Goal: Task Accomplishment & Management: Complete application form

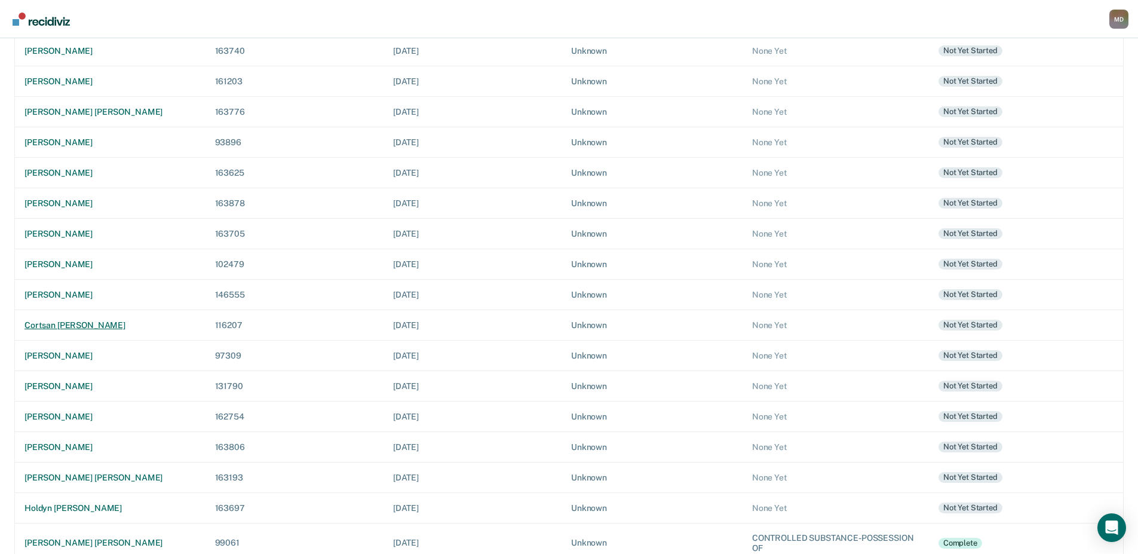
scroll to position [182, 0]
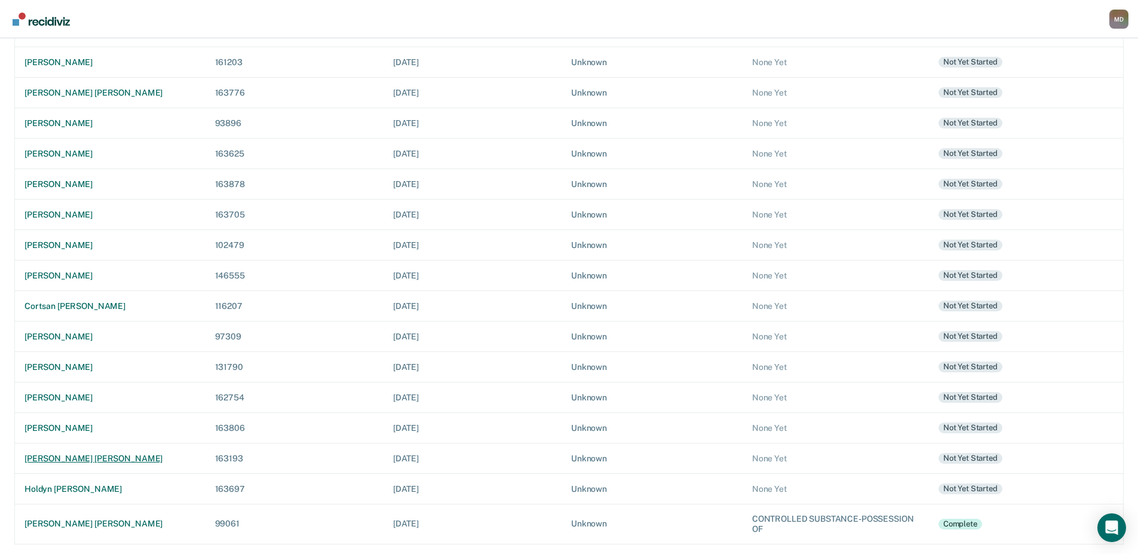
click at [106, 456] on div "[PERSON_NAME] [PERSON_NAME]" at bounding box center [109, 459] width 171 height 10
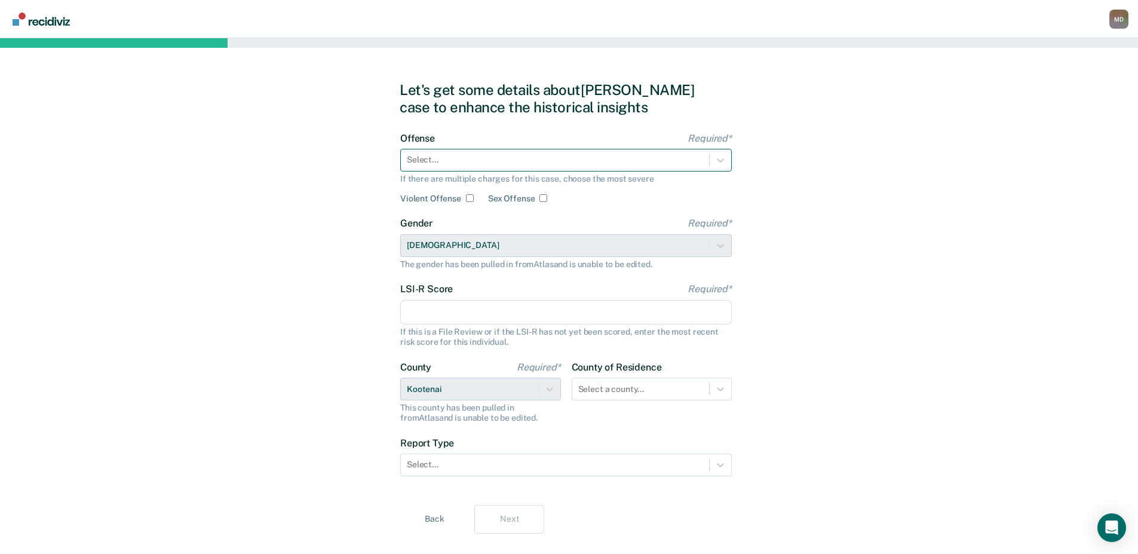
click at [481, 155] on div at bounding box center [555, 160] width 296 height 13
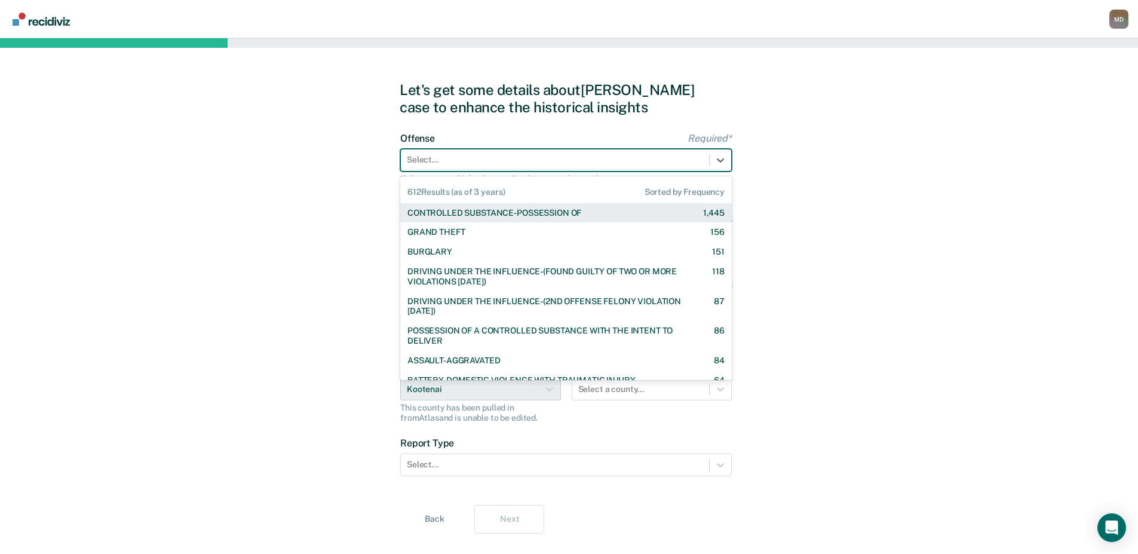
click at [480, 215] on div "CONTROLLED SUBSTANCE-POSSESSION OF" at bounding box center [495, 213] width 174 height 10
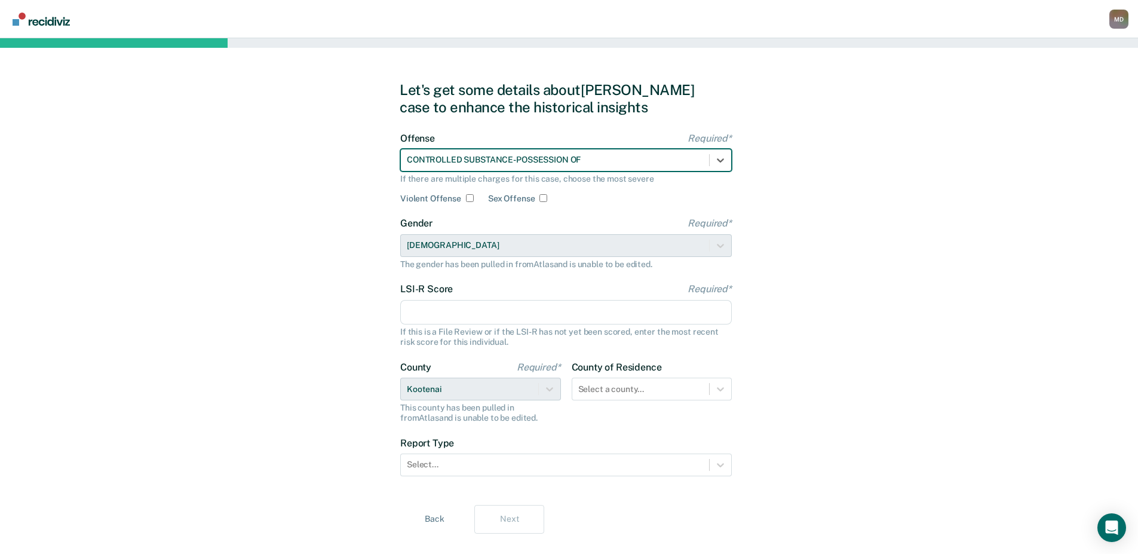
click at [447, 309] on input "LSI-R Score Required*" at bounding box center [566, 312] width 332 height 25
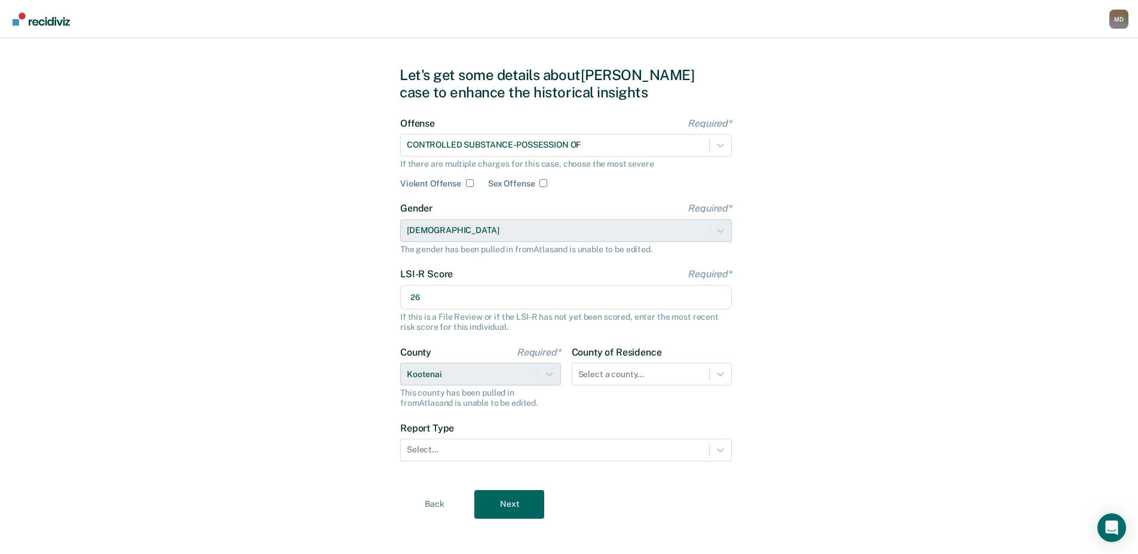
scroll to position [23, 0]
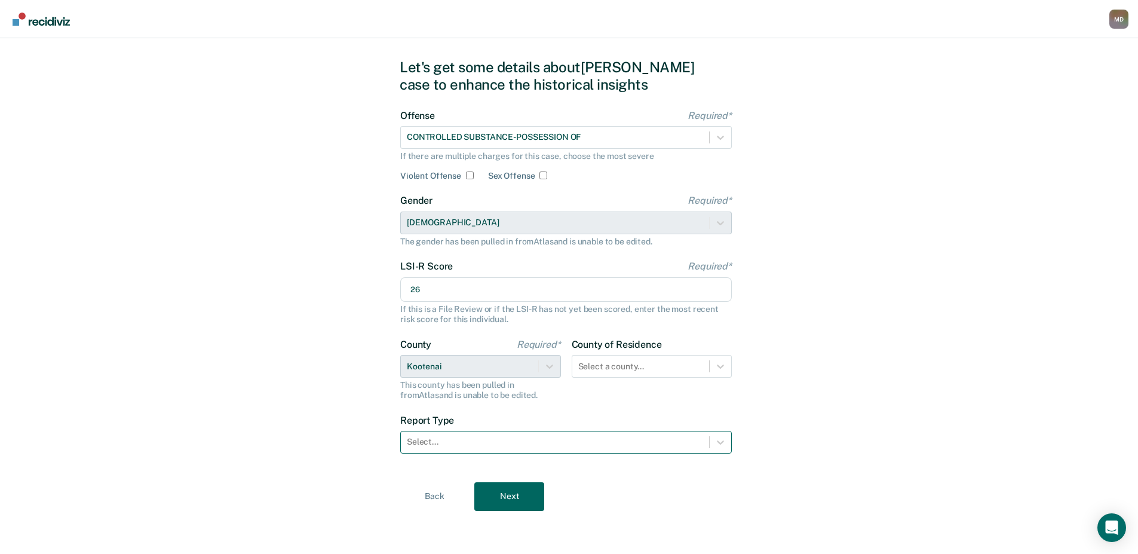
type input "26"
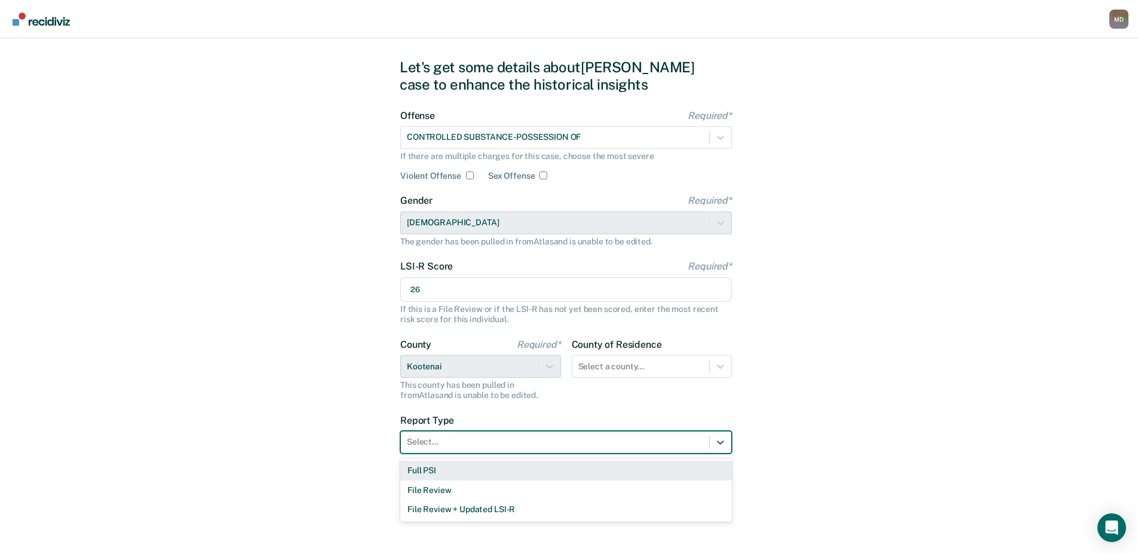
click at [470, 439] on div at bounding box center [555, 442] width 296 height 13
click at [437, 470] on div "Full PSI" at bounding box center [566, 471] width 332 height 20
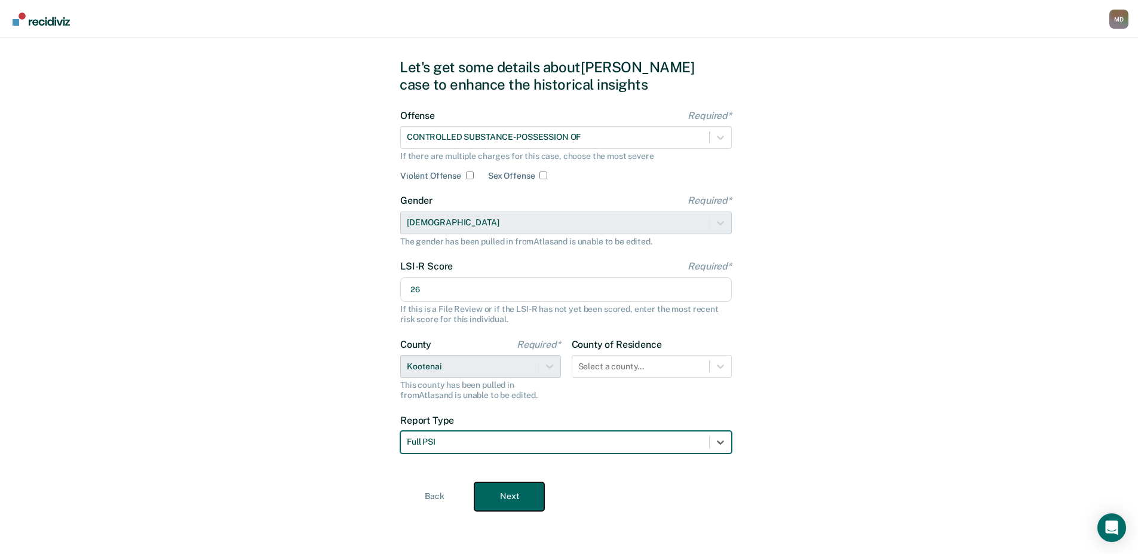
click at [508, 493] on button "Next" at bounding box center [509, 496] width 70 height 29
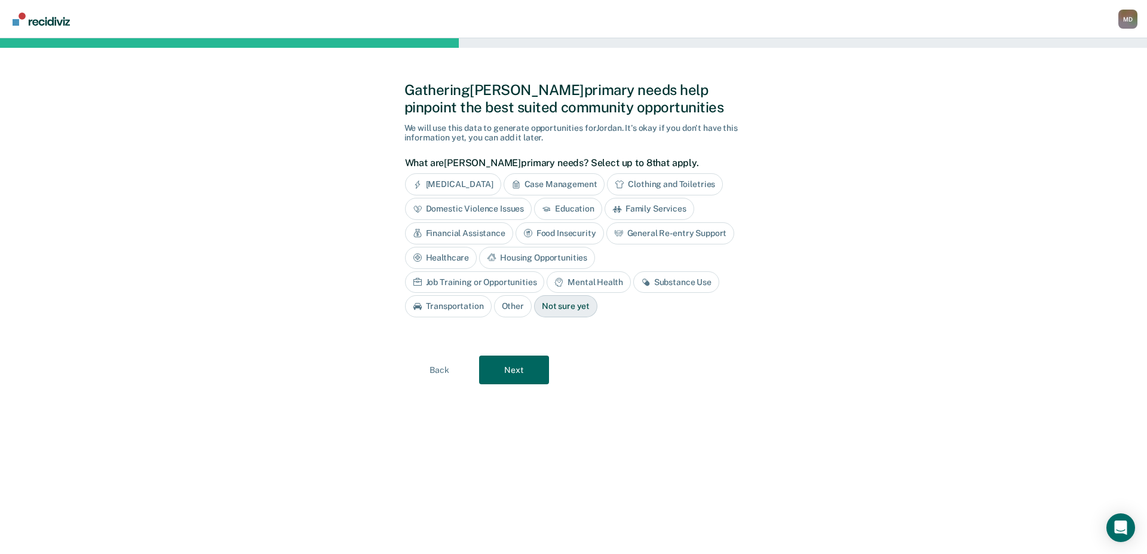
click at [482, 209] on div "Domestic Violence Issues" at bounding box center [468, 209] width 127 height 22
click at [666, 207] on div "Family Services" at bounding box center [663, 209] width 90 height 22
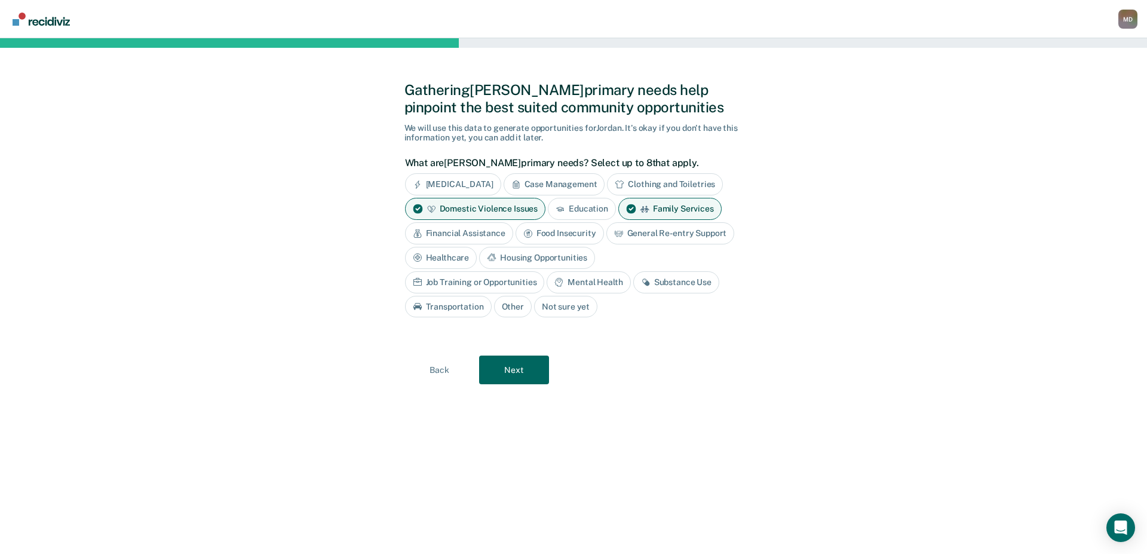
drag, startPoint x: 433, startPoint y: 280, endPoint x: 456, endPoint y: 284, distance: 23.7
click at [547, 280] on div "Mental Health" at bounding box center [589, 282] width 84 height 22
click at [647, 281] on div "Substance Use" at bounding box center [690, 282] width 86 height 22
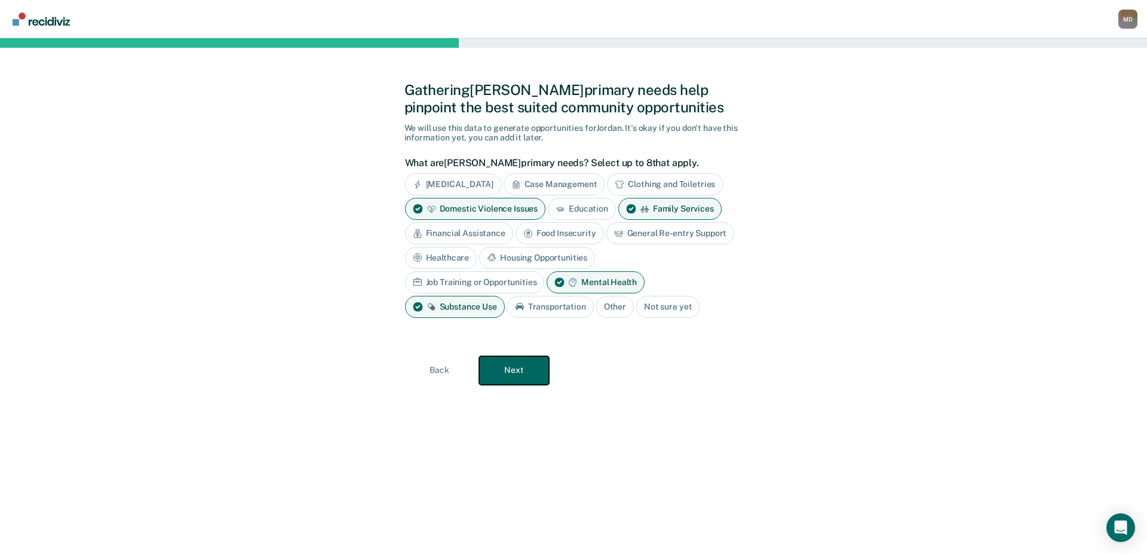
click at [514, 368] on button "Next" at bounding box center [514, 370] width 70 height 29
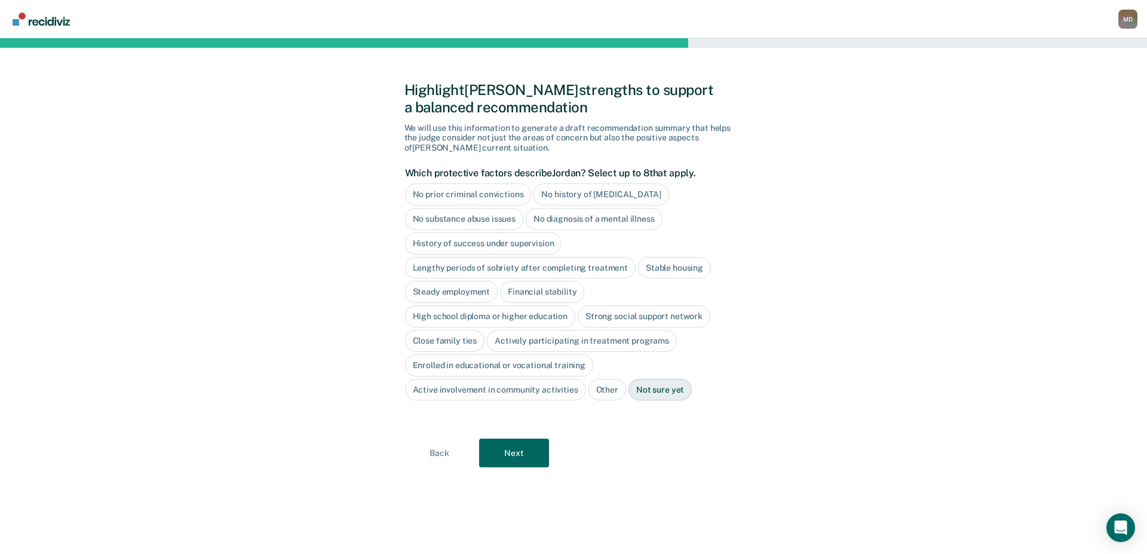
click at [458, 317] on div "High school diploma or higher education" at bounding box center [490, 316] width 171 height 22
click at [451, 340] on div "Close family ties" at bounding box center [445, 341] width 80 height 22
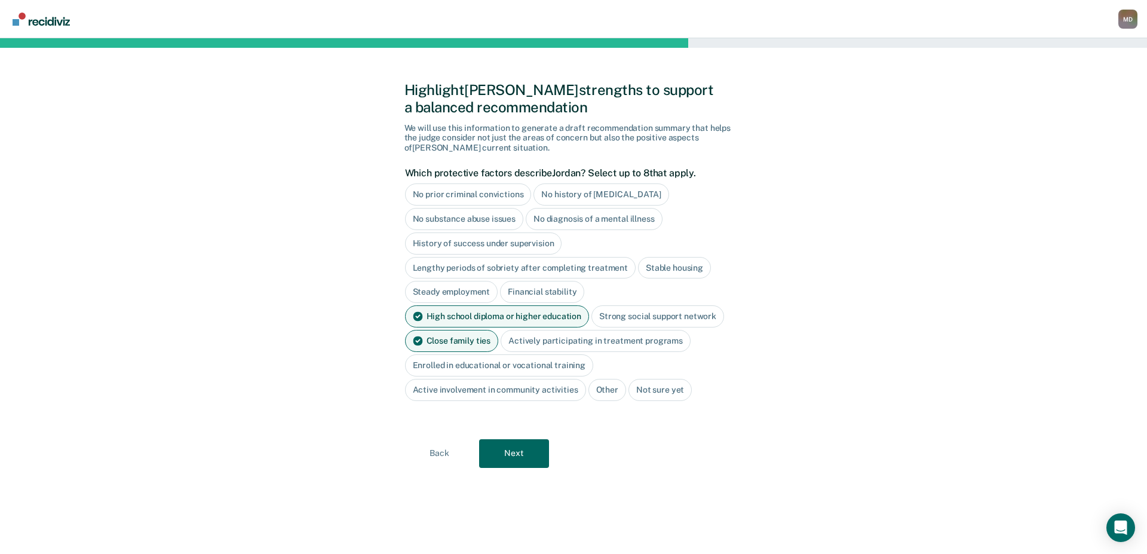
click at [600, 338] on div "Actively participating in treatment programs" at bounding box center [596, 341] width 190 height 22
click at [521, 455] on button "Next" at bounding box center [514, 453] width 70 height 29
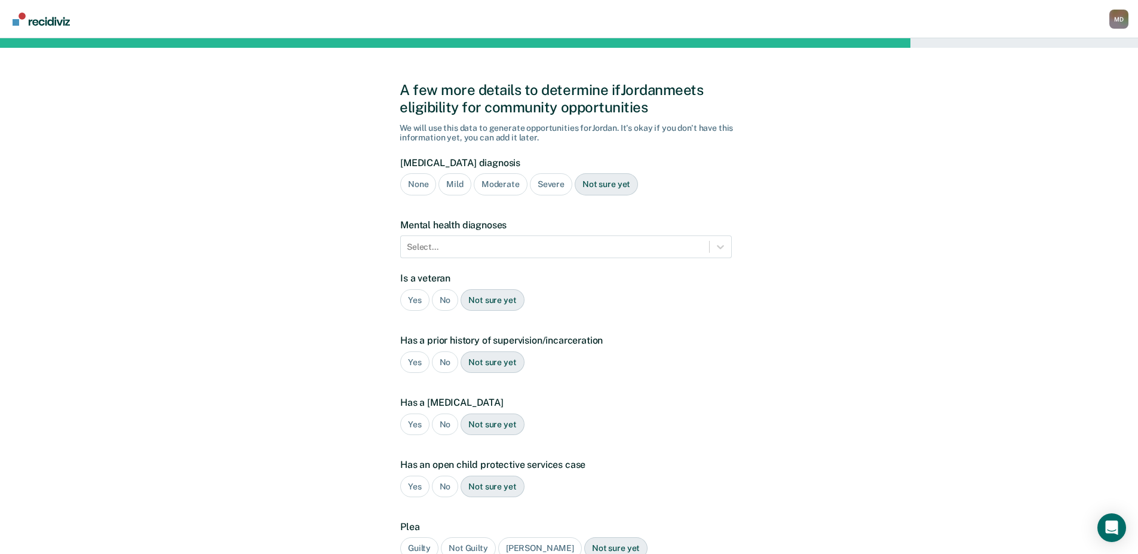
click at [555, 180] on div "Severe" at bounding box center [551, 184] width 42 height 22
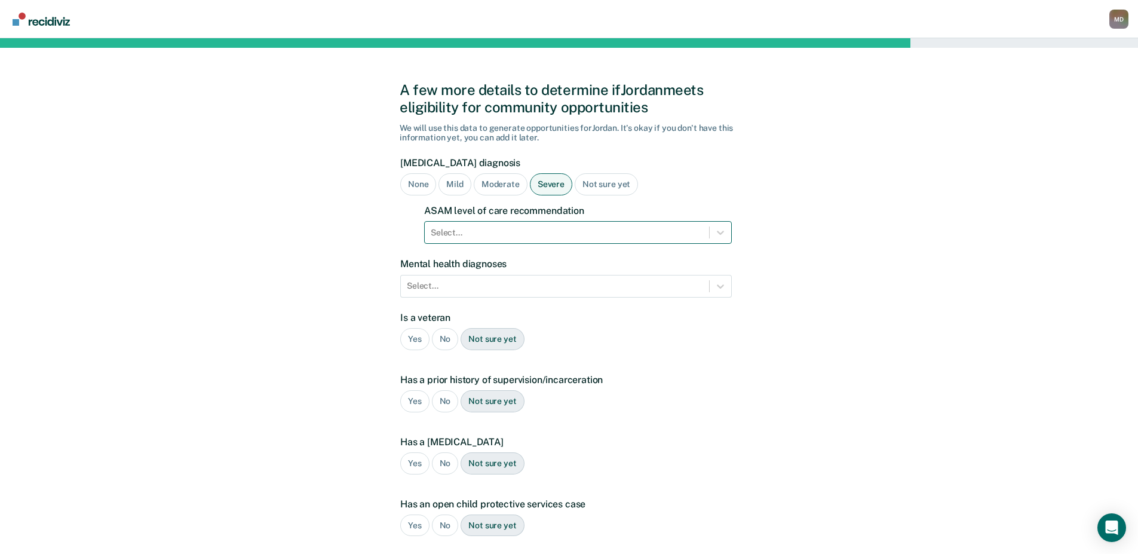
click at [488, 228] on div at bounding box center [567, 232] width 272 height 13
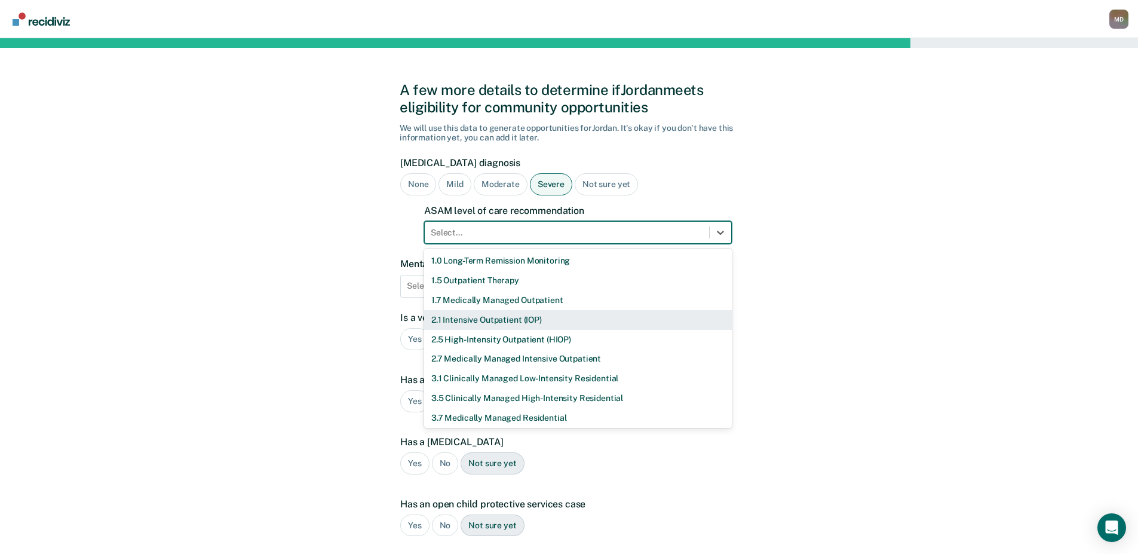
click at [461, 322] on div "2.1 Intensive Outpatient (IOP)" at bounding box center [578, 320] width 308 height 20
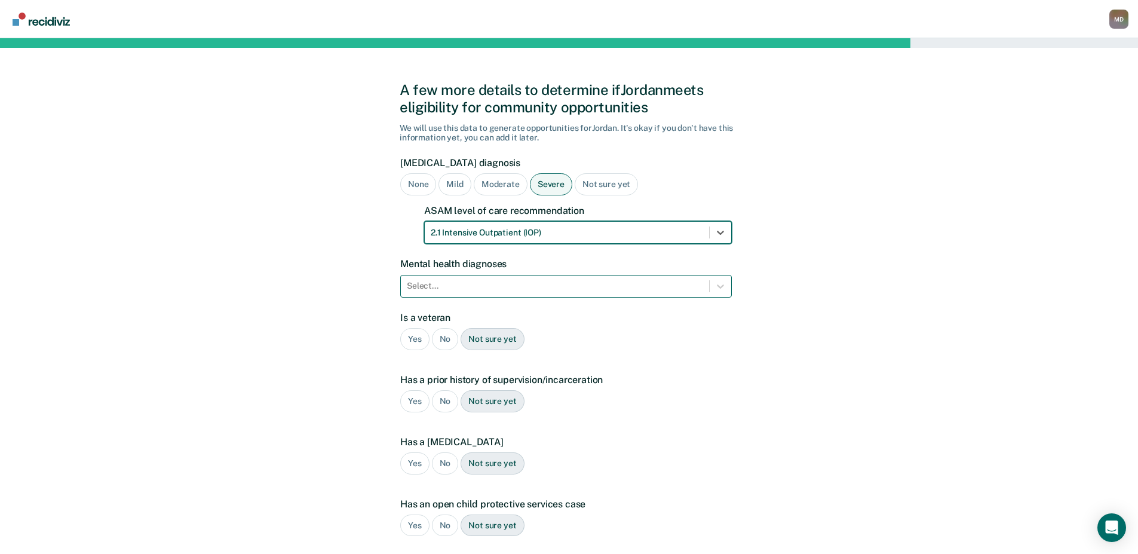
click at [477, 289] on div at bounding box center [555, 286] width 296 height 13
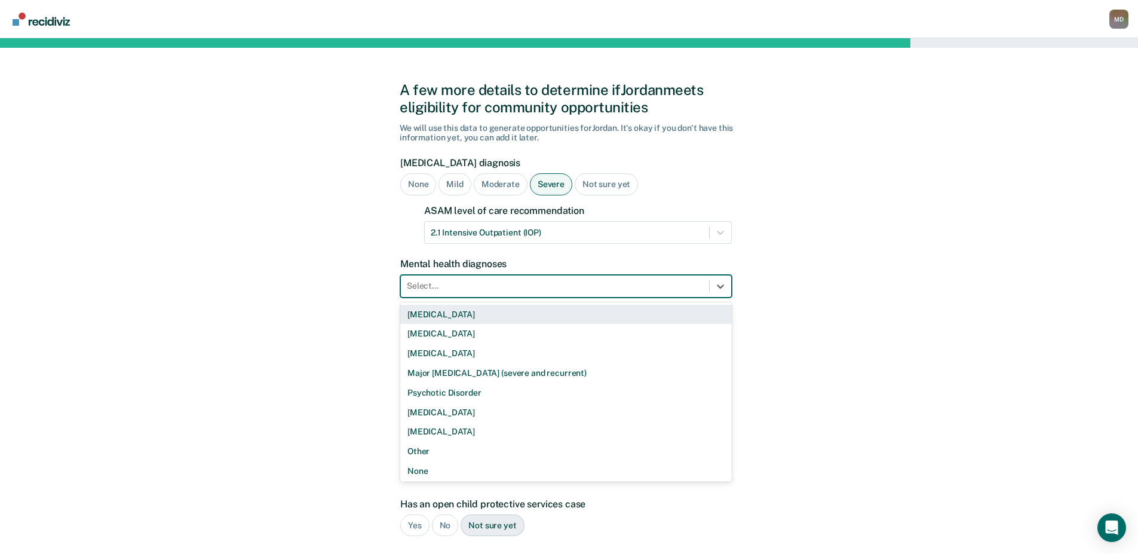
click at [449, 318] on div "[MEDICAL_DATA]" at bounding box center [566, 315] width 332 height 20
click at [517, 286] on div at bounding box center [587, 286] width 189 height 13
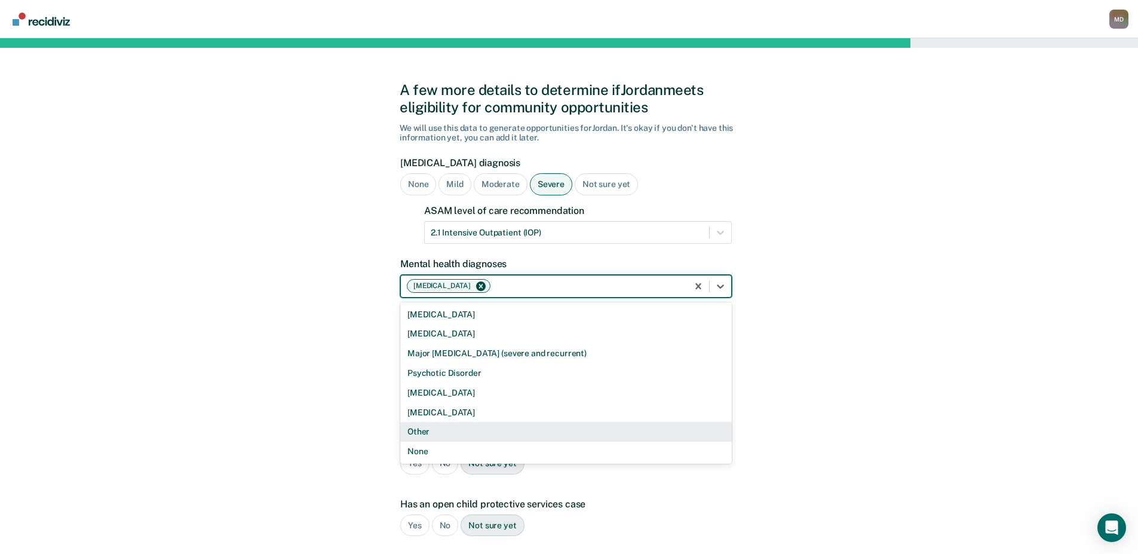
click at [431, 428] on div "Other" at bounding box center [566, 432] width 332 height 20
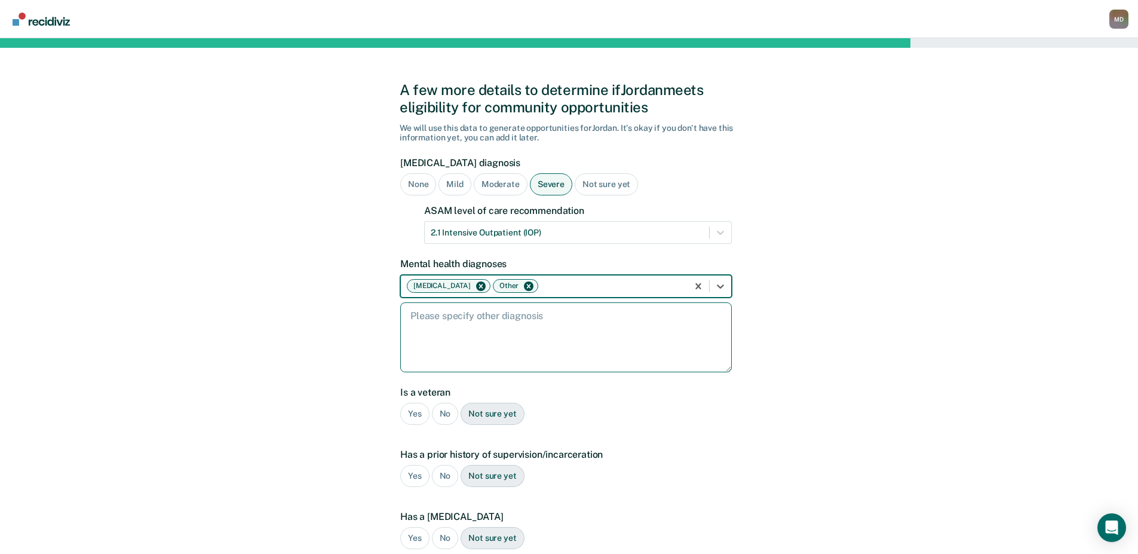
click at [526, 355] on textarea at bounding box center [566, 337] width 332 height 70
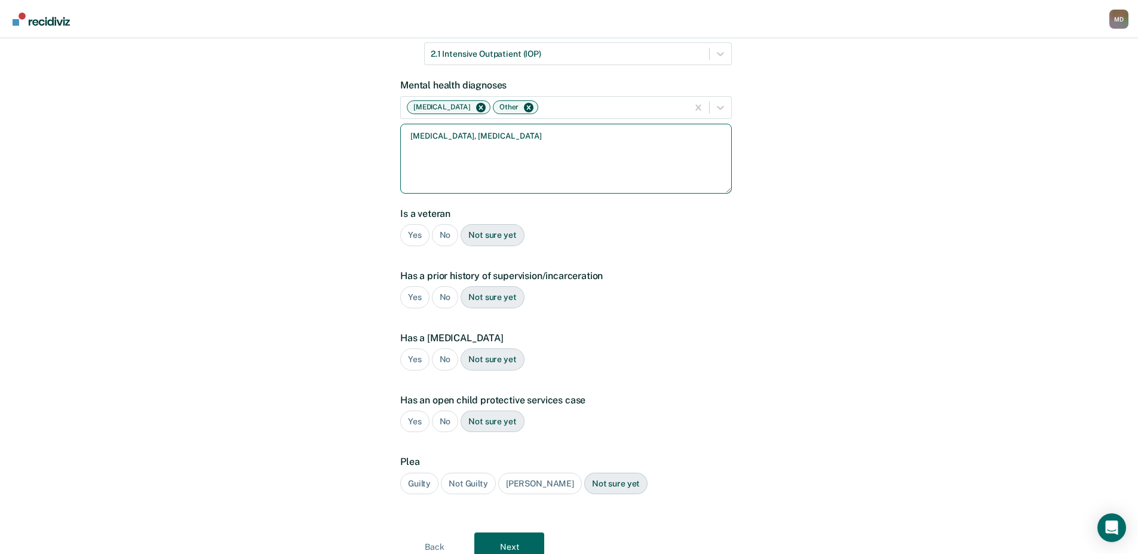
scroll to position [179, 0]
type textarea "[MEDICAL_DATA], [MEDICAL_DATA]"
click at [434, 229] on div "No" at bounding box center [445, 234] width 27 height 22
click at [412, 298] on div "Yes" at bounding box center [414, 297] width 29 height 22
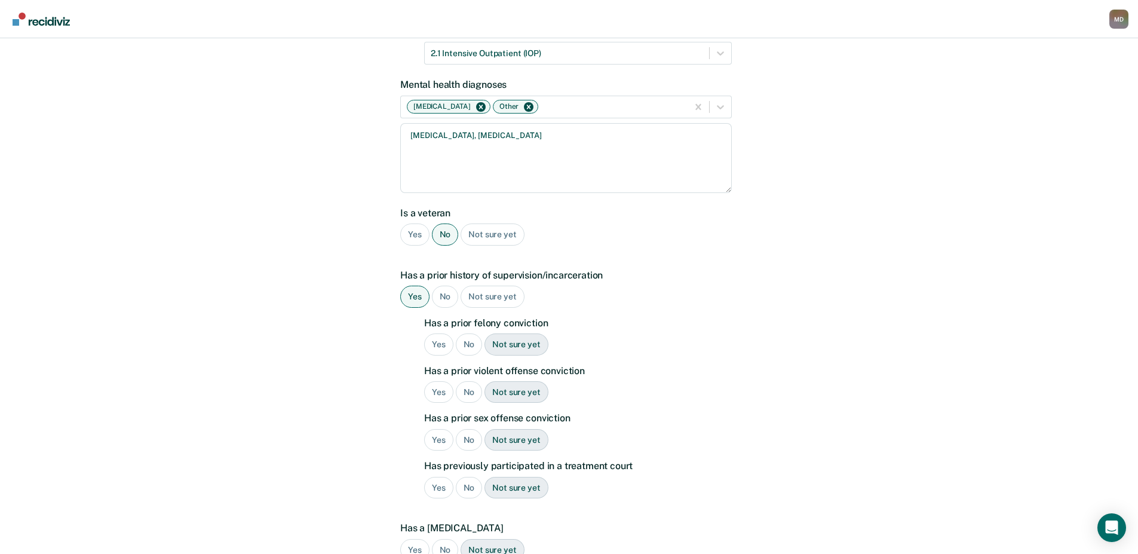
click at [437, 341] on div "Yes" at bounding box center [438, 344] width 29 height 22
click at [438, 391] on div "Yes" at bounding box center [438, 392] width 29 height 22
click at [467, 436] on div "No" at bounding box center [469, 440] width 27 height 22
click at [470, 487] on div "No" at bounding box center [469, 488] width 27 height 22
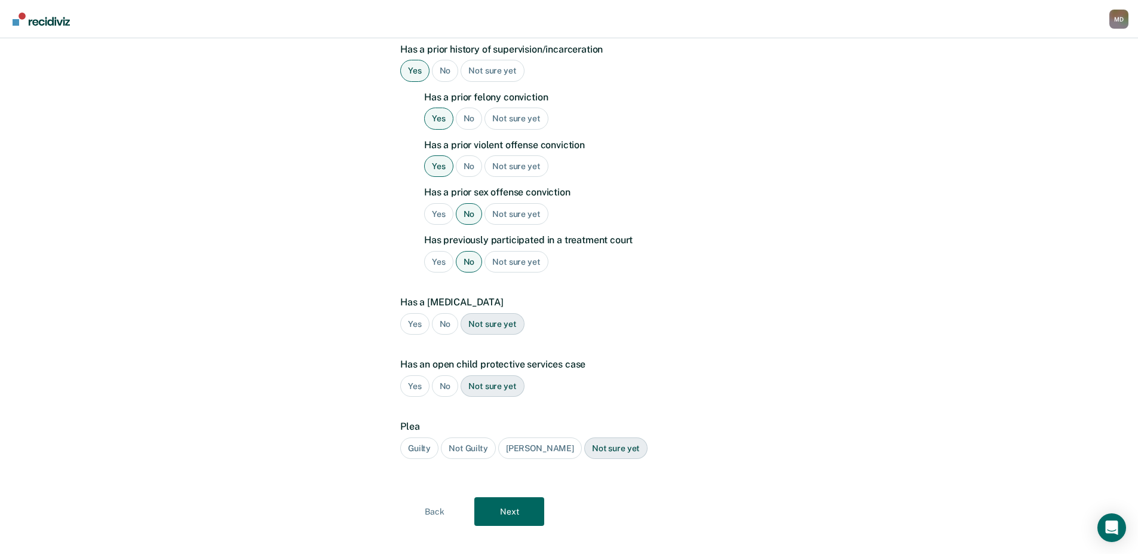
scroll to position [418, 0]
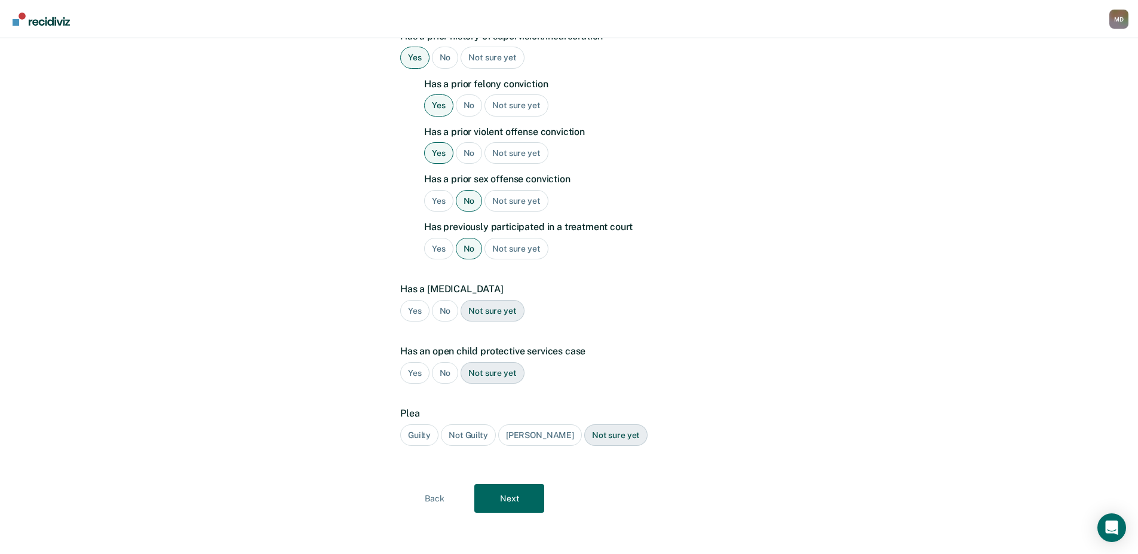
click at [448, 312] on div "No" at bounding box center [445, 311] width 27 height 22
click at [442, 376] on div "No" at bounding box center [445, 373] width 27 height 22
click at [411, 431] on div "Guilty" at bounding box center [419, 435] width 38 height 22
click at [516, 498] on button "Next" at bounding box center [509, 498] width 70 height 29
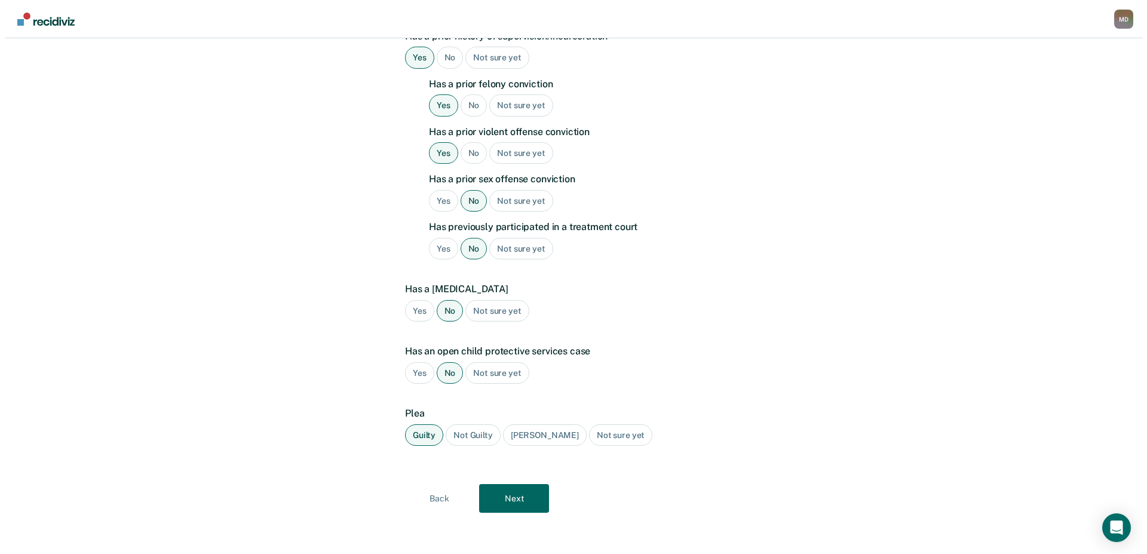
scroll to position [0, 0]
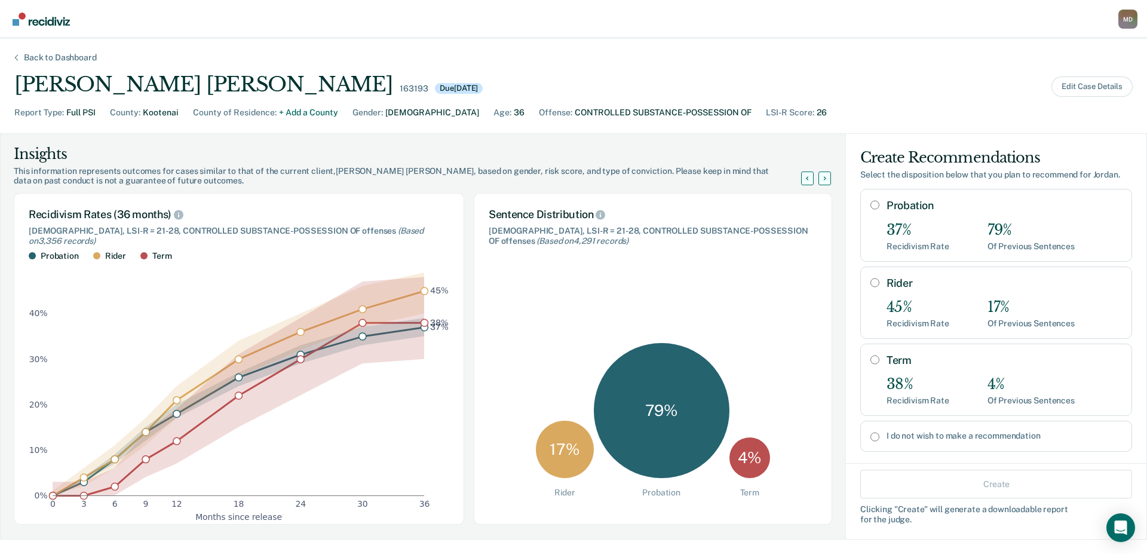
click at [871, 206] on input "Probation" at bounding box center [875, 205] width 9 height 10
radio input "true"
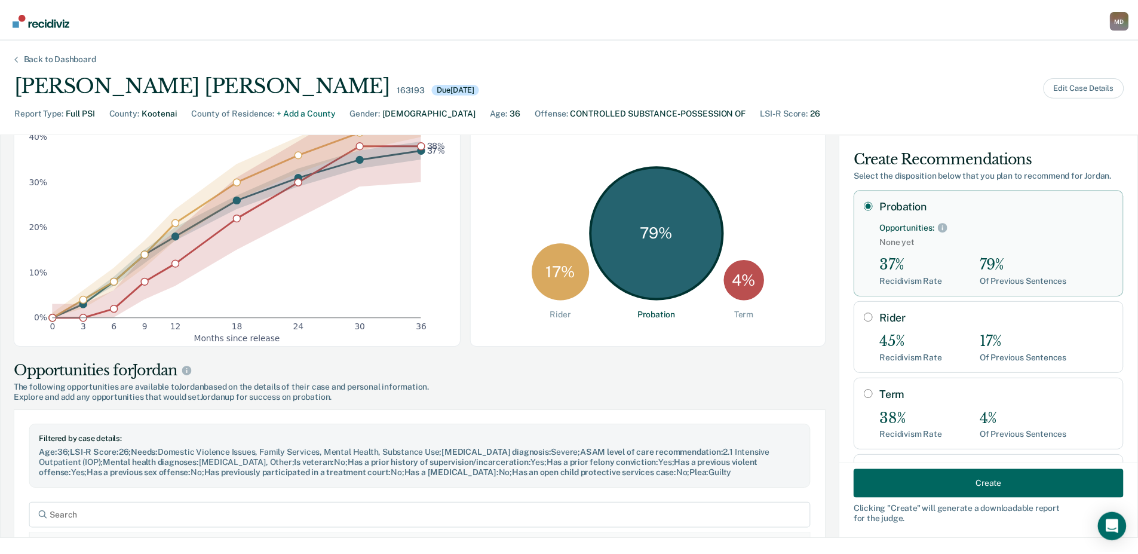
scroll to position [179, 0]
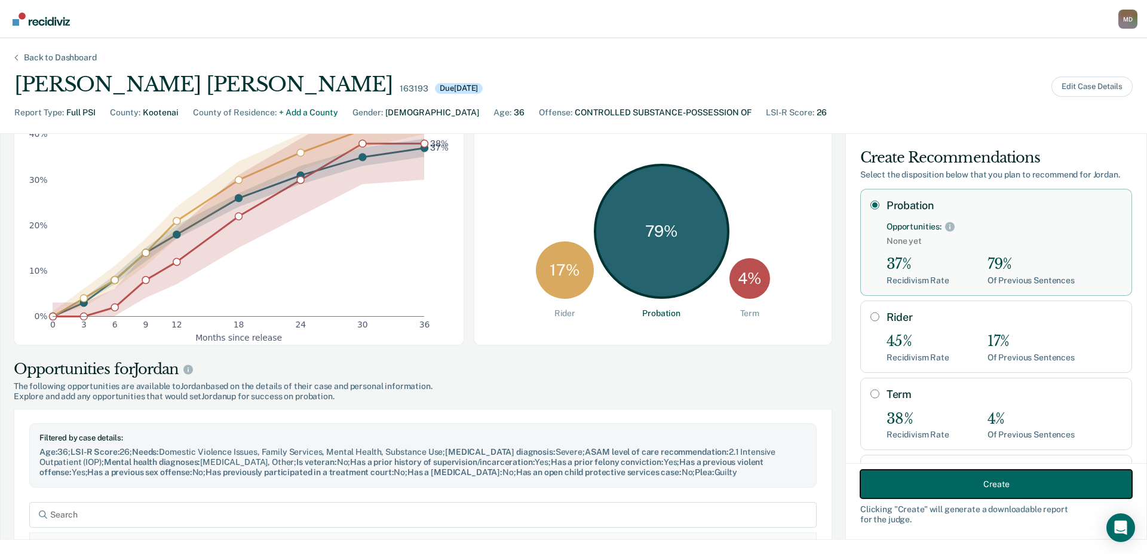
click at [959, 486] on button "Create" at bounding box center [996, 484] width 272 height 29
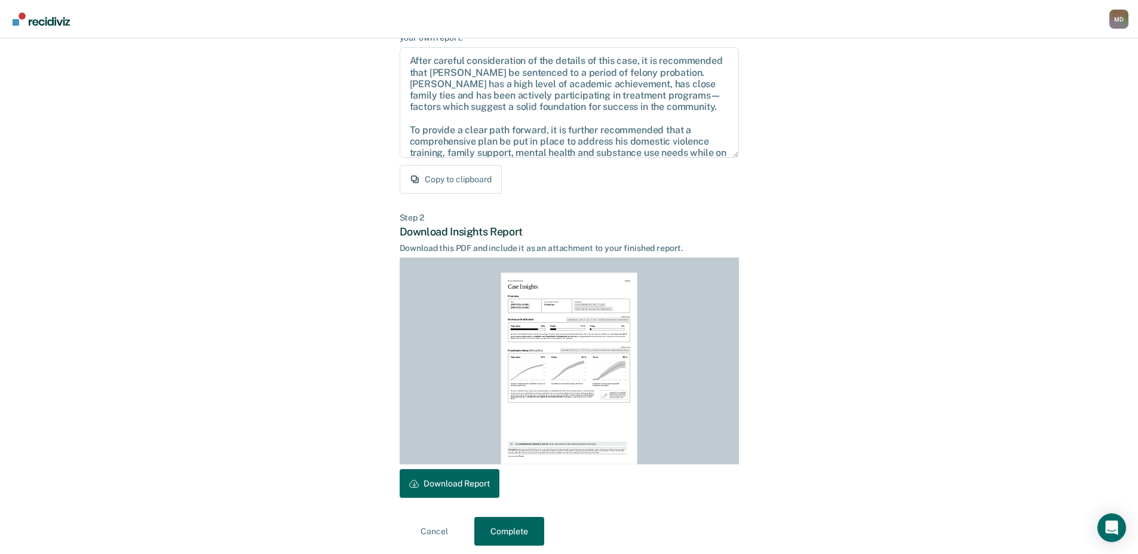
scroll to position [127, 0]
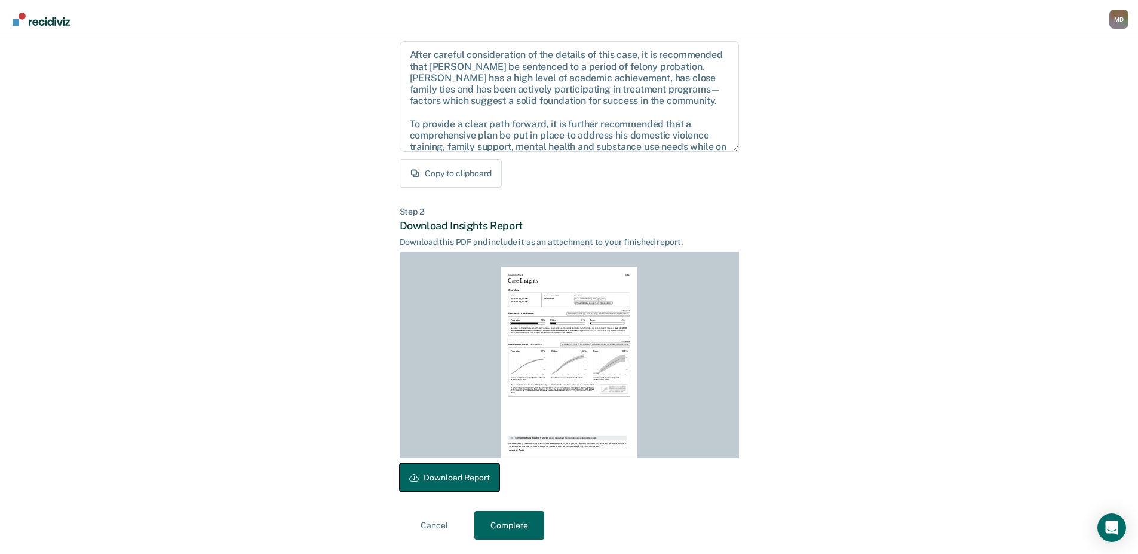
click at [470, 473] on button "Download Report" at bounding box center [450, 477] width 100 height 29
click at [517, 526] on button "Complete" at bounding box center [509, 525] width 70 height 29
